Goal: Task Accomplishment & Management: Manage account settings

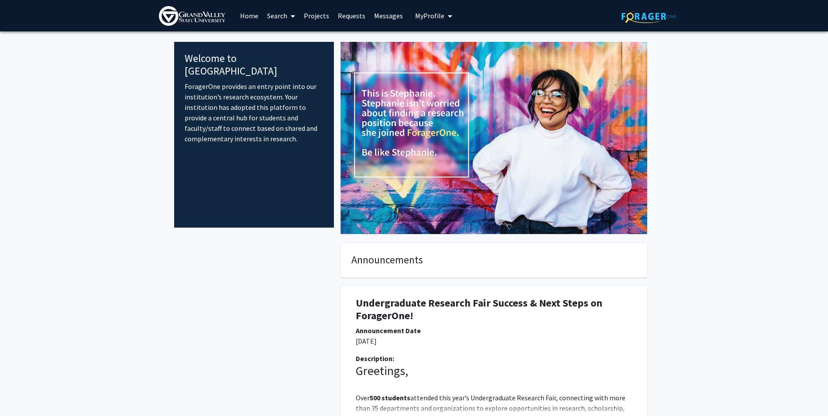
click at [642, 11] on img at bounding box center [648, 17] width 55 height 14
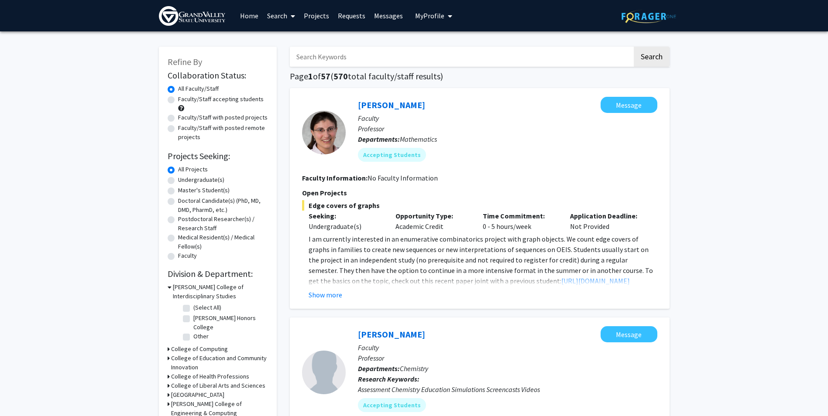
click at [417, 17] on span "My Profile" at bounding box center [429, 15] width 29 height 9
click at [464, 41] on span "[PERSON_NAME]" at bounding box center [469, 41] width 53 height 10
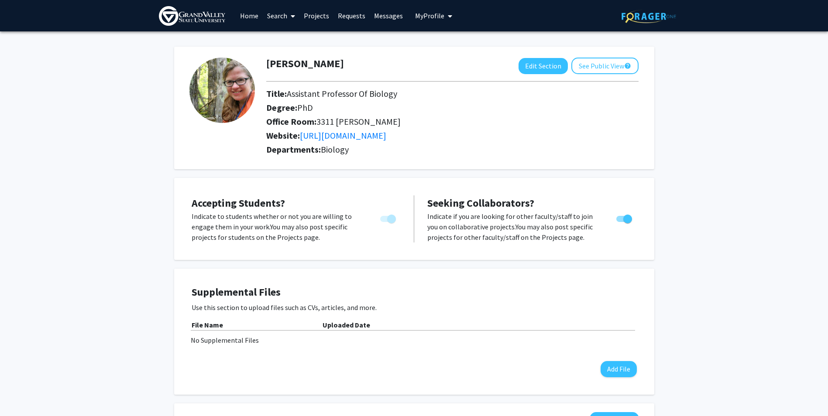
click at [329, 17] on link "Projects" at bounding box center [316, 15] width 34 height 31
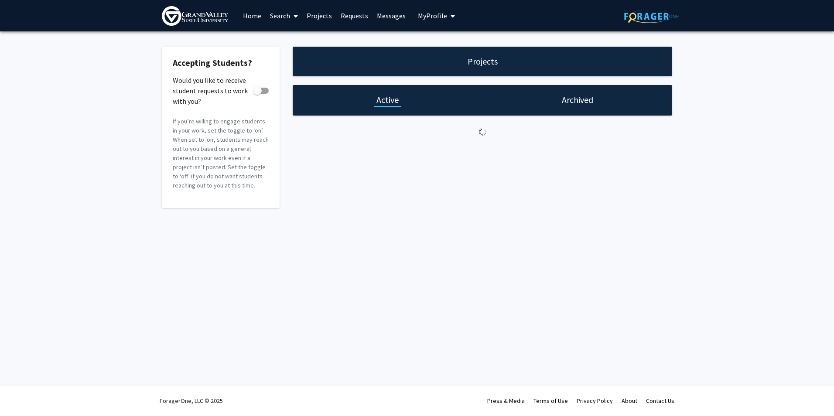
checkbox input "true"
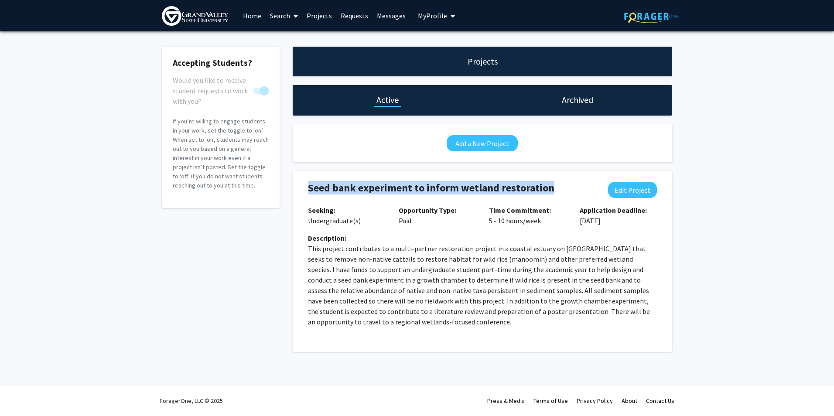
drag, startPoint x: 310, startPoint y: 186, endPoint x: 552, endPoint y: 188, distance: 241.4
click at [552, 188] on h4 "Seed bank experiment to inform wetland restoration" at bounding box center [451, 188] width 286 height 13
copy h4 "Seed bank experiment to inform wetland restoration"
click at [256, 14] on link "Home" at bounding box center [252, 15] width 27 height 31
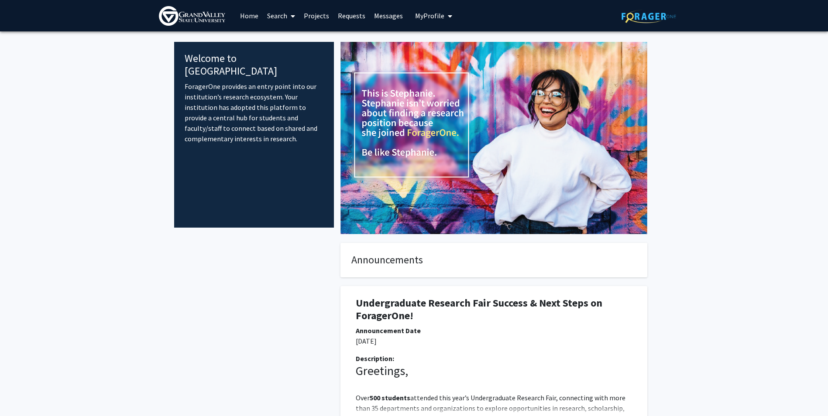
click at [278, 15] on link "Search" at bounding box center [281, 15] width 37 height 31
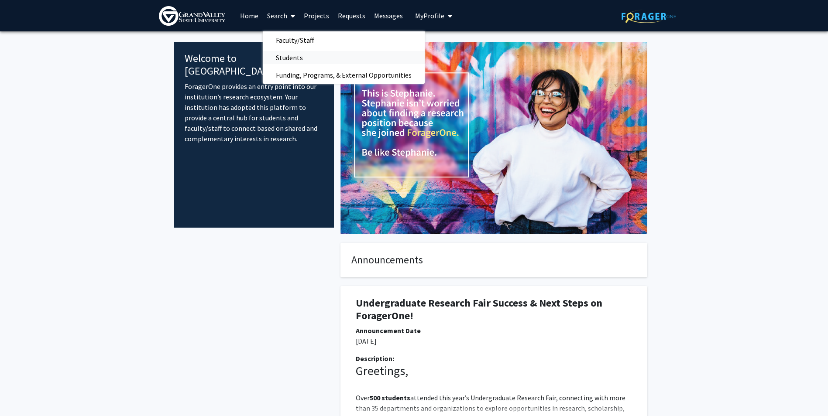
click at [285, 61] on span "Students" at bounding box center [289, 57] width 53 height 17
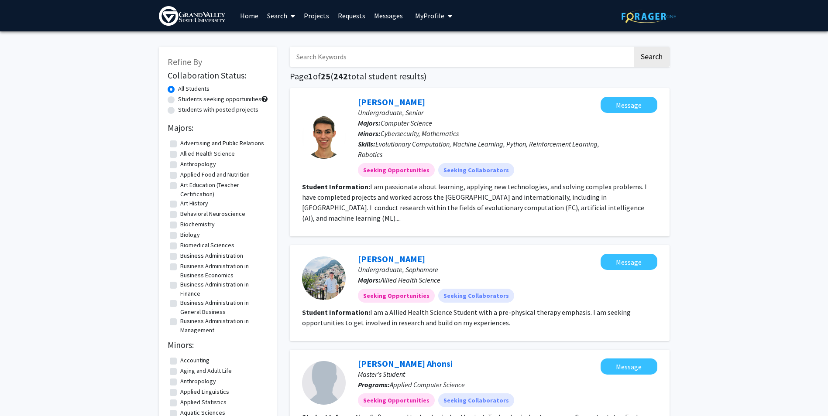
click at [334, 58] on input "Search Keywords" at bounding box center [461, 57] width 343 height 20
type input "[PERSON_NAME]"
click at [634, 47] on button "Search" at bounding box center [652, 57] width 36 height 20
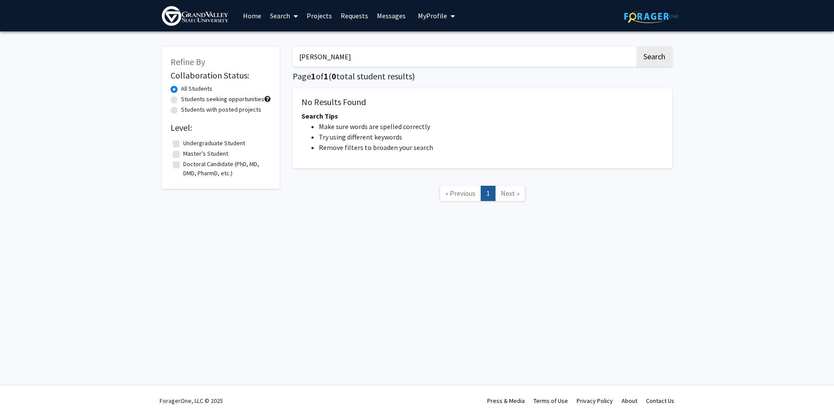
drag, startPoint x: 374, startPoint y: 63, endPoint x: 288, endPoint y: 61, distance: 86.9
click at [288, 61] on div "[PERSON_NAME] Search Page 1 of 1 ( 0 total student results) No Results Found Se…" at bounding box center [482, 128] width 393 height 181
click at [175, 103] on div "Students seeking opportunities" at bounding box center [221, 100] width 100 height 10
click at [181, 101] on label "Students seeking opportunities" at bounding box center [222, 99] width 83 height 9
click at [181, 100] on input "Students seeking opportunities" at bounding box center [184, 98] width 6 height 6
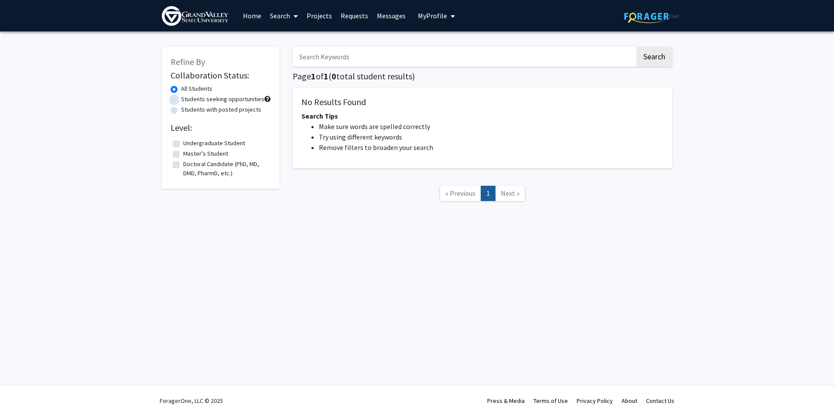
radio input "true"
click at [412, 57] on input "Search Keywords" at bounding box center [464, 57] width 343 height 20
type input "plant"
click at [637, 47] on button "Search" at bounding box center [655, 57] width 36 height 20
radio input "true"
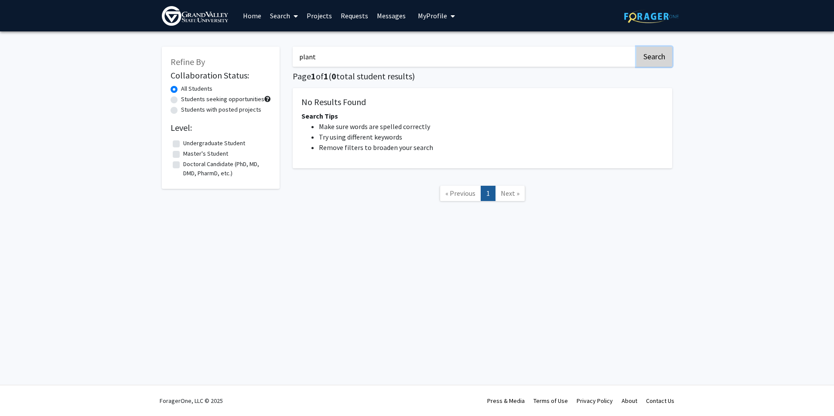
click at [663, 59] on button "Search" at bounding box center [655, 57] width 36 height 20
click at [183, 143] on label "Undergraduate Student" at bounding box center [214, 143] width 62 height 9
click at [183, 143] on input "Undergraduate Student" at bounding box center [186, 142] width 6 height 6
click at [183, 143] on label "Undergraduate Student" at bounding box center [214, 143] width 62 height 9
click at [183, 143] on input "Undergraduate Student" at bounding box center [186, 142] width 6 height 6
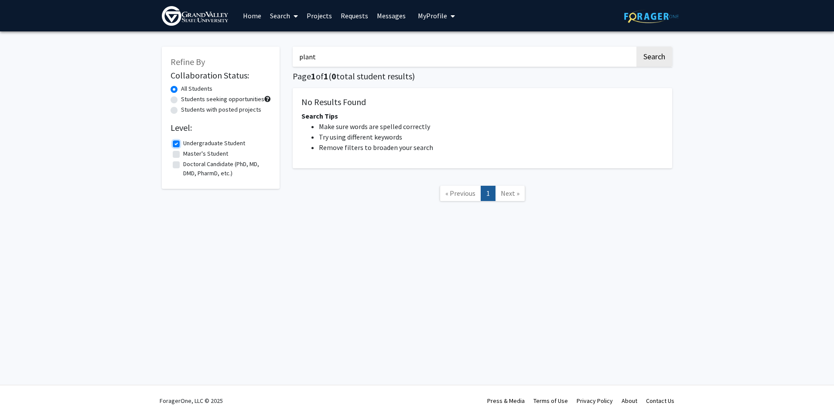
checkbox input "false"
click at [276, 15] on link "Search" at bounding box center [284, 15] width 37 height 31
click at [287, 71] on span "Funding, Programs, & External Opportunities" at bounding box center [347, 74] width 162 height 17
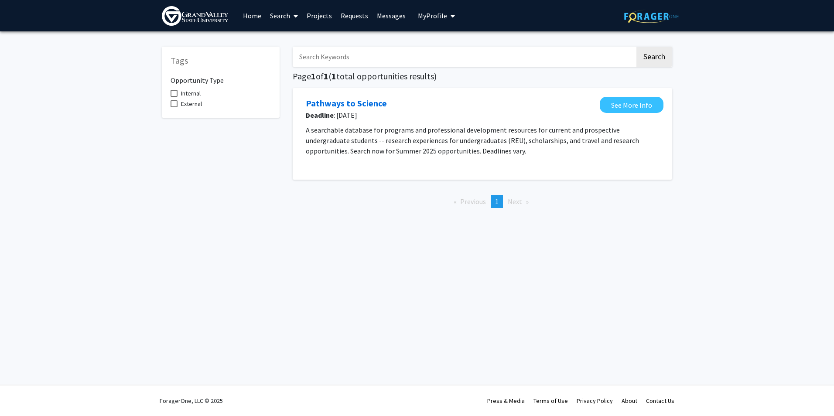
click at [283, 16] on link "Search" at bounding box center [284, 15] width 37 height 31
click at [282, 39] on span "Faculty/Staff" at bounding box center [298, 39] width 64 height 17
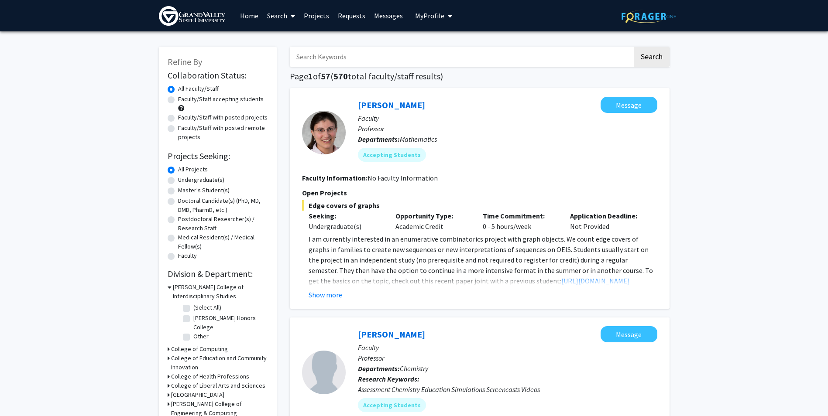
click at [310, 60] on input "Search Keywords" at bounding box center [461, 57] width 343 height 20
paste input "Seed bank experiment to inform wetland restoration"
type input "Seed bank experiment to inform wetland restoration"
click at [634, 47] on button "Search" at bounding box center [652, 57] width 36 height 20
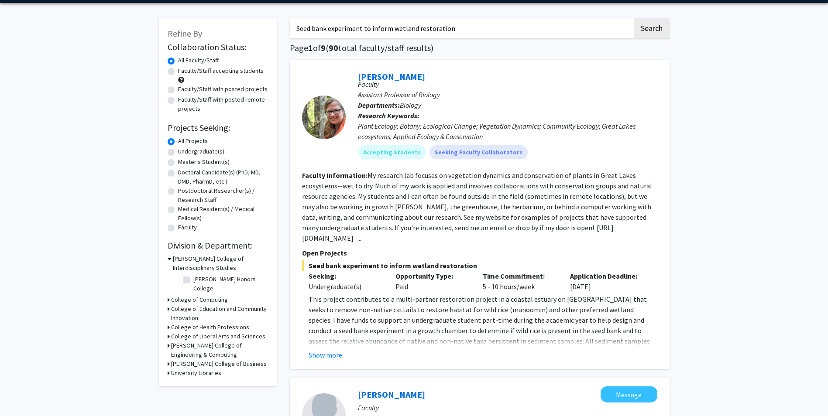
scroll to position [44, 0]
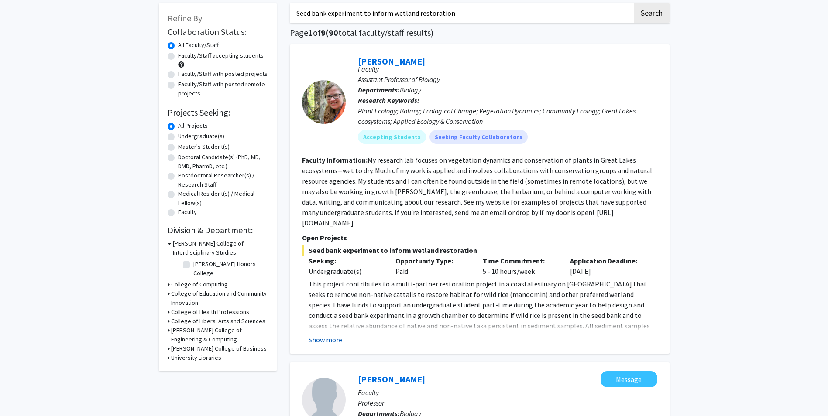
click at [336, 340] on button "Show more" at bounding box center [326, 340] width 34 height 10
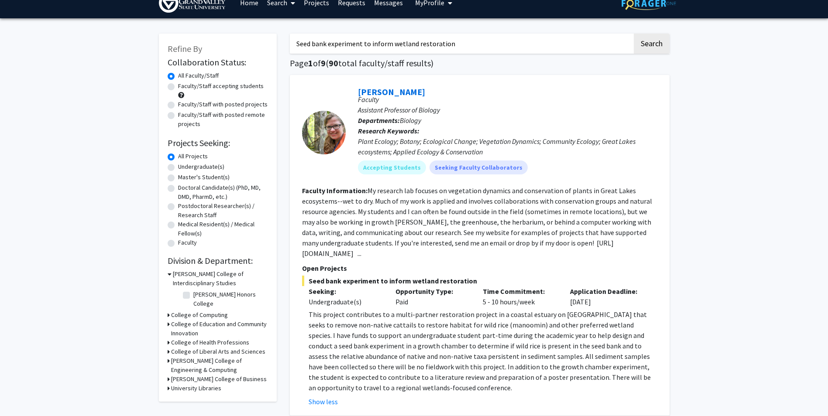
scroll to position [0, 0]
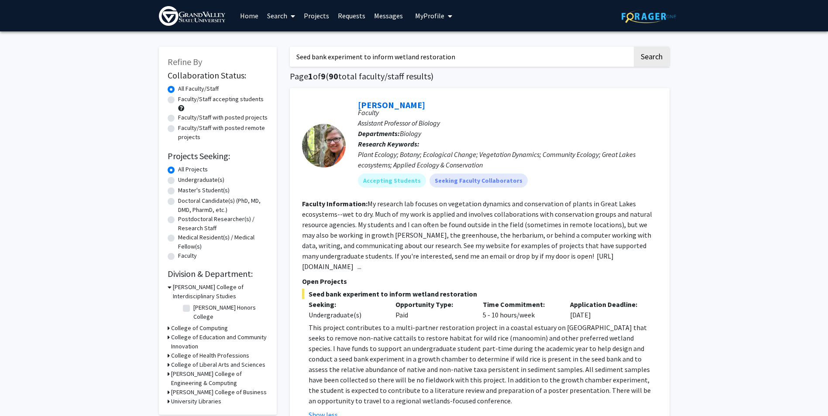
click at [178, 117] on label "Faculty/Staff with posted projects" at bounding box center [222, 117] width 89 height 9
click at [178, 117] on input "Faculty/Staff with posted projects" at bounding box center [181, 116] width 6 height 6
radio input "true"
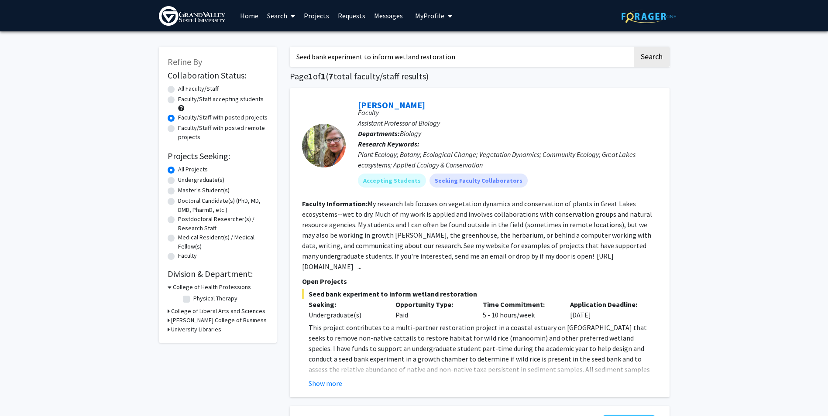
drag, startPoint x: 463, startPoint y: 60, endPoint x: 241, endPoint y: 64, distance: 221.7
click at [649, 53] on button "Search" at bounding box center [652, 57] width 36 height 20
radio input "true"
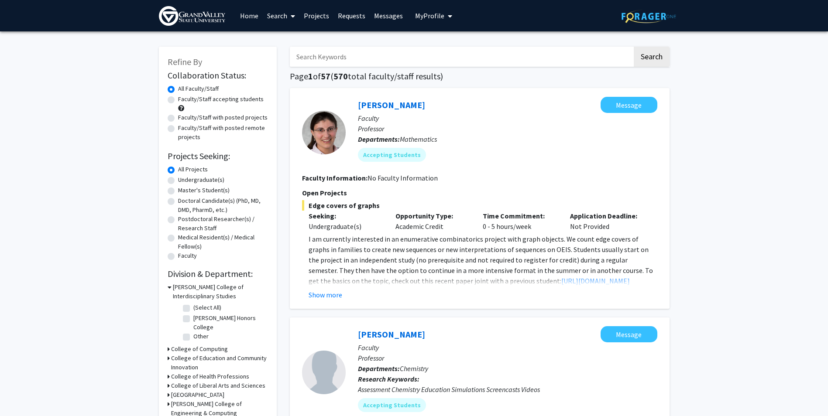
click at [178, 181] on label "Undergraduate(s)" at bounding box center [201, 179] width 46 height 9
click at [178, 181] on input "Undergraduate(s)" at bounding box center [181, 178] width 6 height 6
radio input "true"
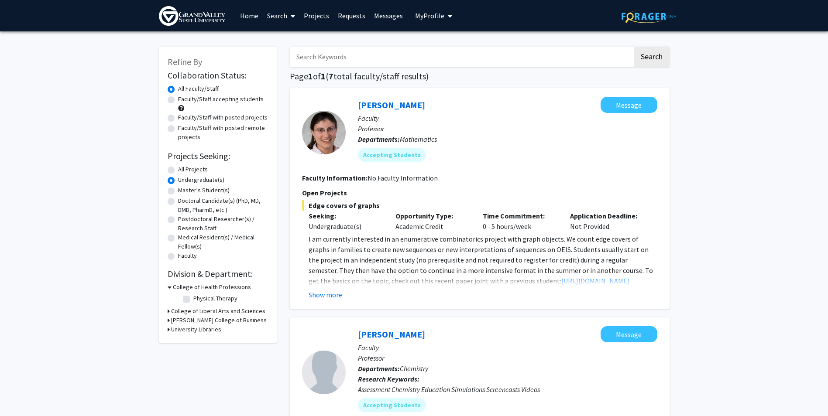
click at [178, 171] on label "All Projects" at bounding box center [193, 169] width 30 height 9
click at [178, 171] on input "All Projects" at bounding box center [181, 168] width 6 height 6
radio input "true"
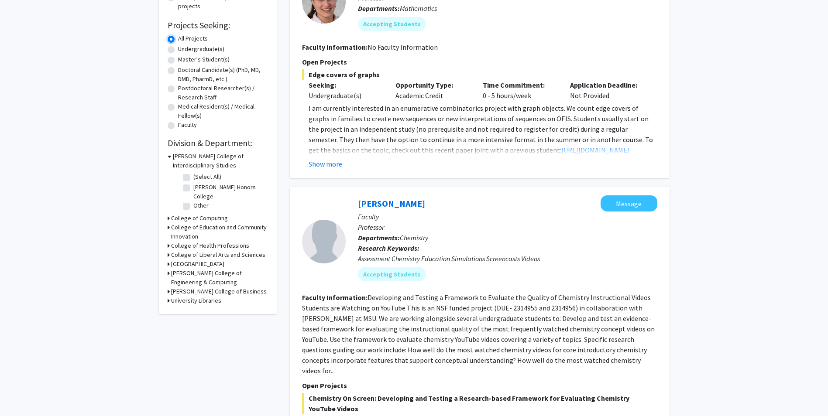
scroll to position [87, 0]
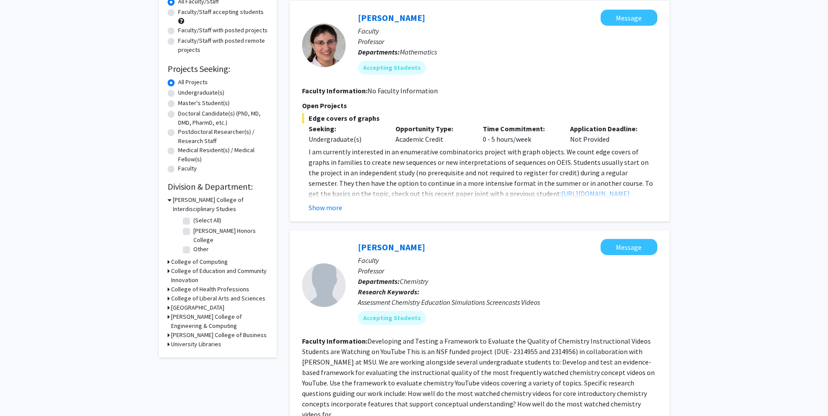
click at [171, 298] on h3 "College of Liberal Arts and Sciences" at bounding box center [218, 298] width 94 height 9
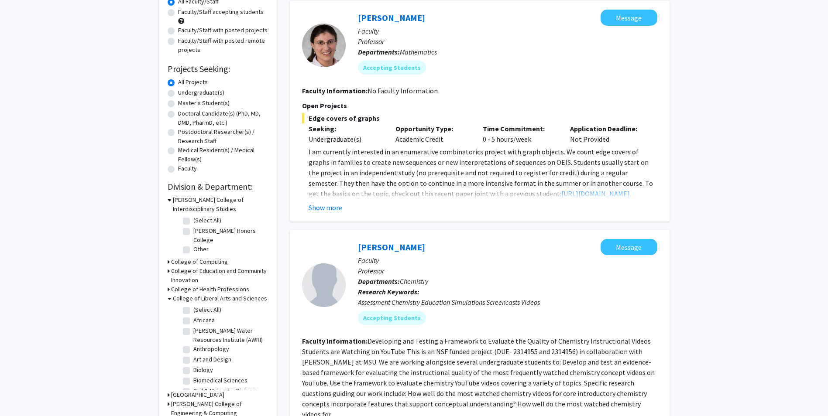
click at [193, 372] on label "Biology" at bounding box center [203, 370] width 20 height 9
click at [193, 371] on input "Biology" at bounding box center [196, 369] width 6 height 6
checkbox input "true"
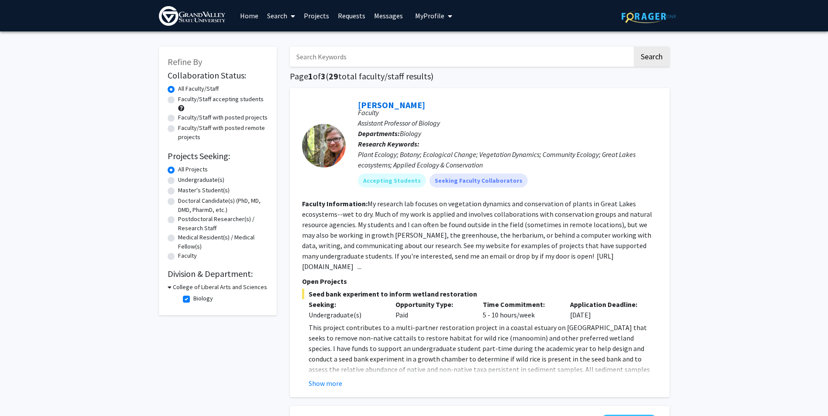
click at [178, 118] on label "Faculty/Staff with posted projects" at bounding box center [222, 117] width 89 height 9
click at [178, 118] on input "Faculty/Staff with posted projects" at bounding box center [181, 116] width 6 height 6
radio input "true"
click at [316, 383] on button "Show more" at bounding box center [326, 383] width 34 height 10
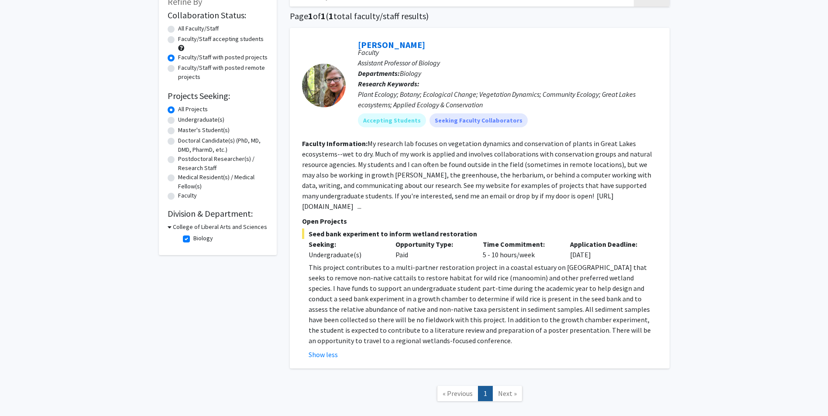
scroll to position [22, 0]
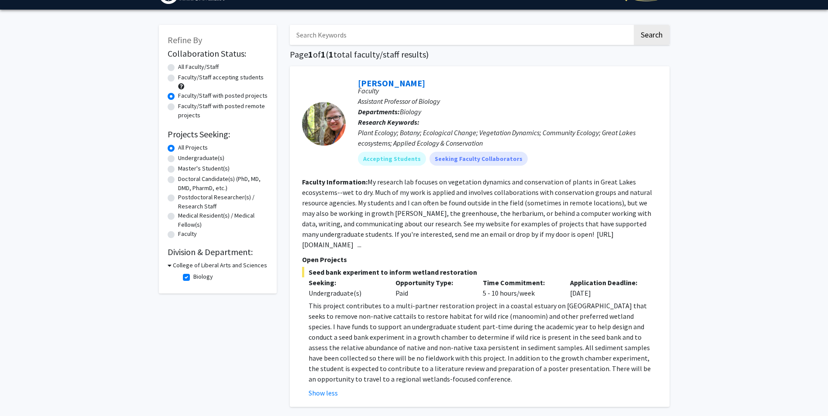
click at [424, 381] on p "This project contributes to a multi-partner restoration project in a coastal es…" at bounding box center [483, 343] width 349 height 84
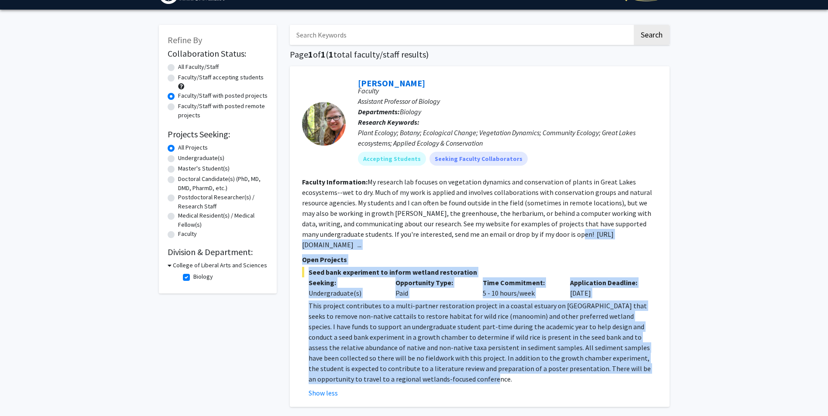
drag, startPoint x: 424, startPoint y: 381, endPoint x: 294, endPoint y: 240, distance: 191.5
click at [294, 240] on div "[PERSON_NAME] Faculty Assistant Professor of Biology Departments: Biology Resea…" at bounding box center [480, 236] width 380 height 341
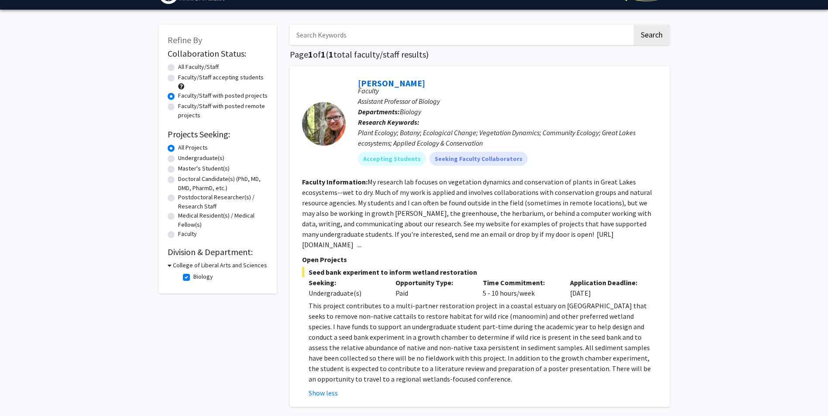
drag, startPoint x: 294, startPoint y: 240, endPoint x: 229, endPoint y: 350, distance: 127.8
click at [229, 350] on div "Refine By Collaboration Status: Collaboration Status All Faculty/Staff Collabor…" at bounding box center [217, 237] width 131 height 442
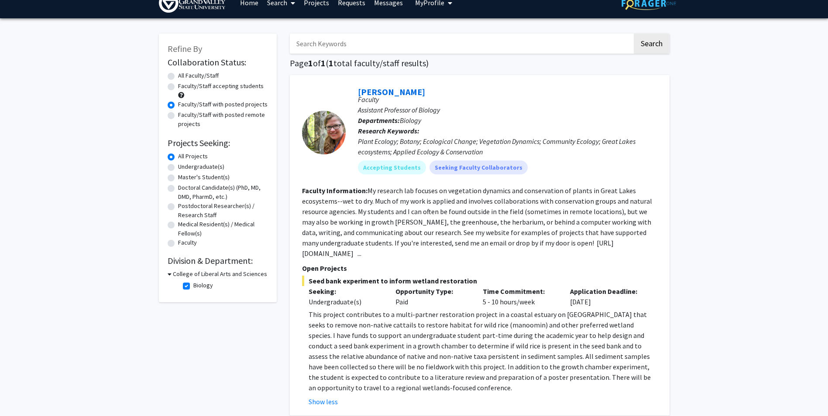
scroll to position [0, 0]
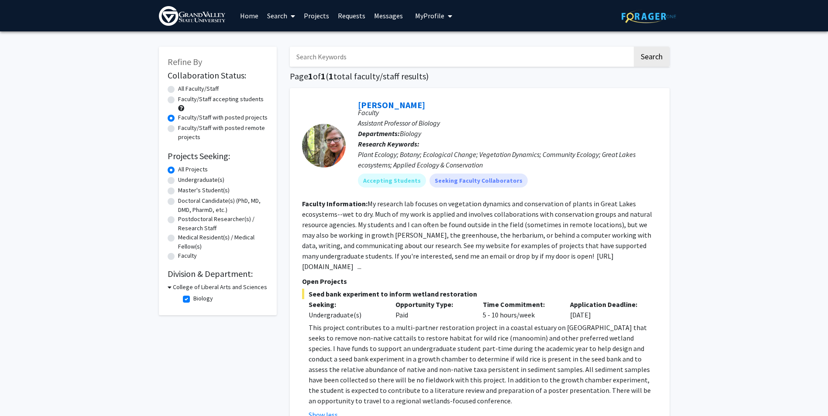
drag, startPoint x: 470, startPoint y: 294, endPoint x: 310, endPoint y: 299, distance: 160.2
click at [310, 299] on span "Seed bank experiment to inform wetland restoration" at bounding box center [479, 294] width 355 height 10
copy span "Seed bank experiment to inform wetland restoration"
click at [276, 17] on link "Search" at bounding box center [281, 15] width 37 height 31
click at [251, 14] on link "Home" at bounding box center [249, 15] width 27 height 31
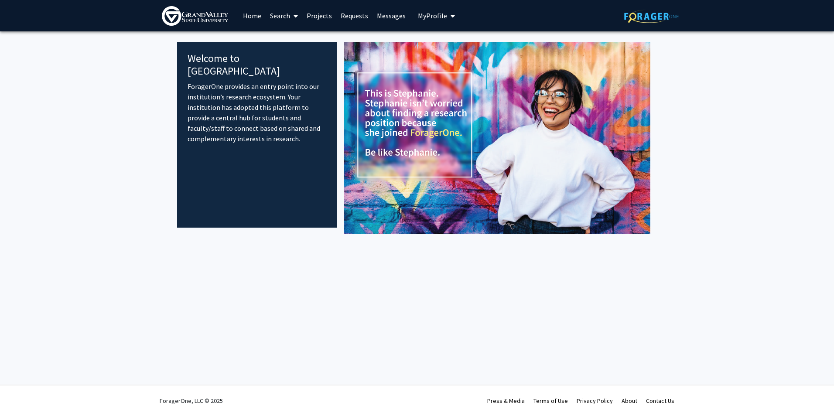
click at [251, 14] on link "Home" at bounding box center [252, 15] width 27 height 31
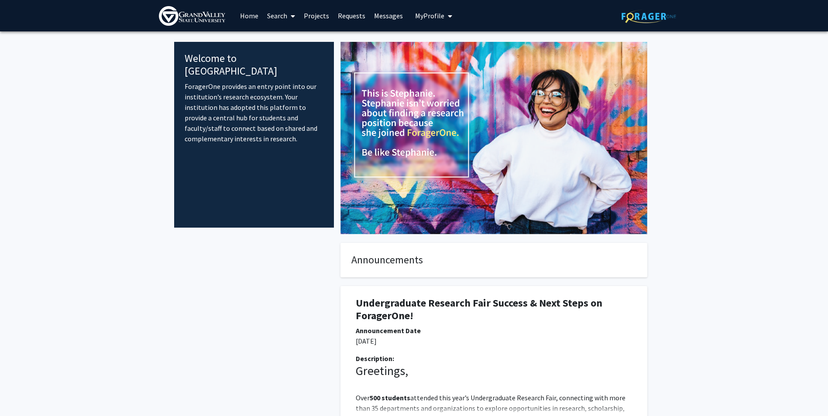
click at [315, 14] on link "Projects" at bounding box center [316, 15] width 34 height 31
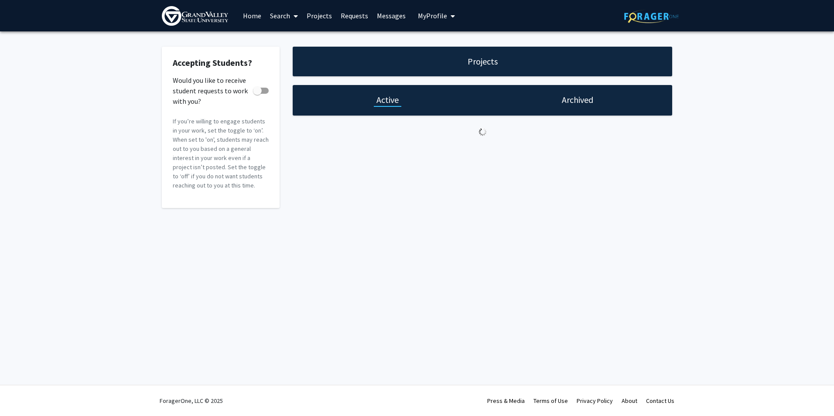
checkbox input "true"
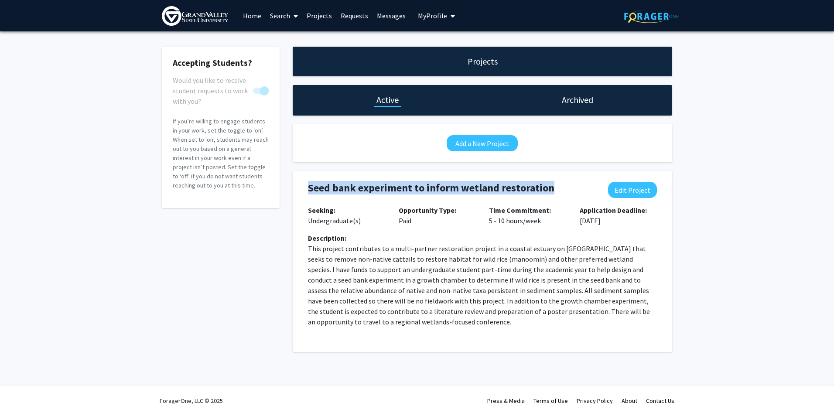
drag, startPoint x: 550, startPoint y: 189, endPoint x: 302, endPoint y: 185, distance: 247.9
click at [302, 185] on div "Seed bank experiment to inform wetland restoration Edit Project" at bounding box center [483, 193] width 362 height 23
copy h4 "Seed bank experiment to inform wetland restoration"
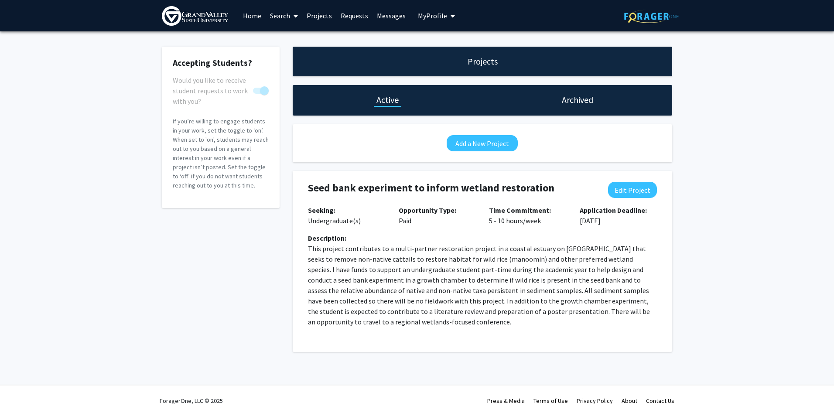
click at [501, 305] on p "This project contributes to a multi-partner restoration project in a coastal es…" at bounding box center [482, 286] width 349 height 84
click at [639, 190] on button "Edit Project" at bounding box center [632, 190] width 49 height 16
select select "5 - 10"
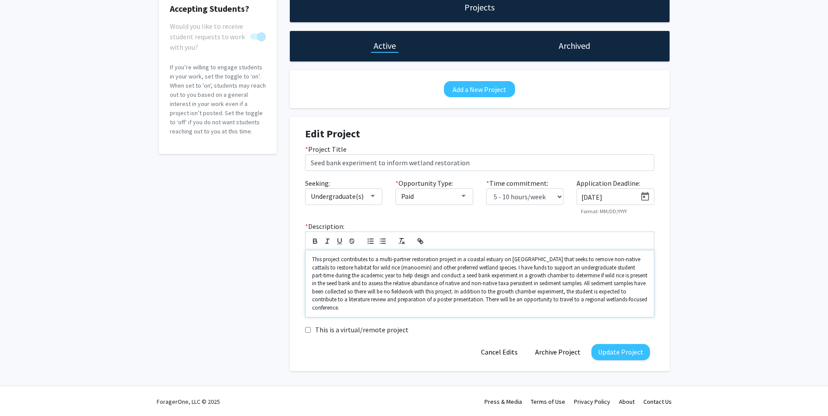
scroll to position [55, 0]
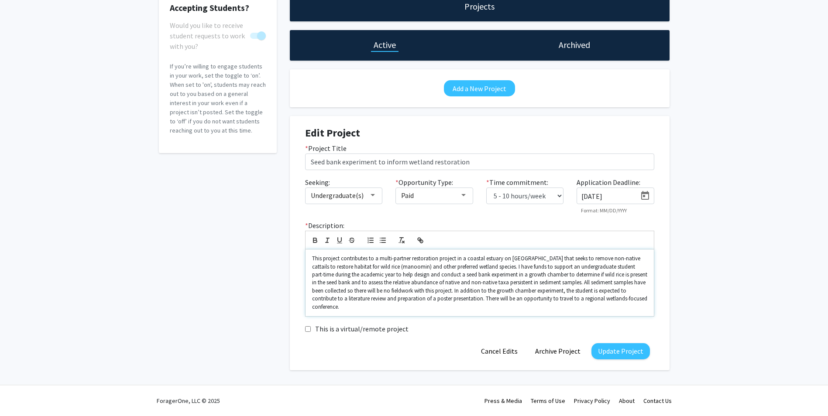
click at [358, 307] on p "This project contributes to a multi-partner restoration project in a coastal es…" at bounding box center [479, 283] width 335 height 56
click at [614, 352] on button "Update Project" at bounding box center [620, 351] width 58 height 16
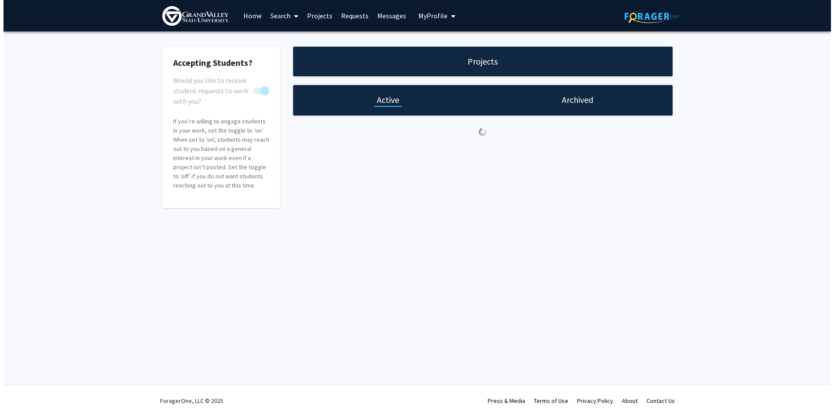
scroll to position [0, 0]
